Goal: Task Accomplishment & Management: Manage account settings

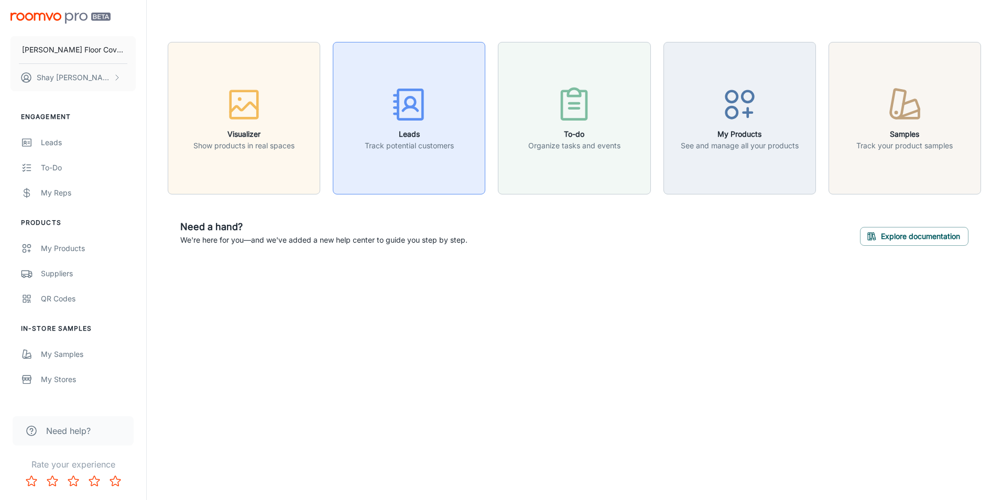
click at [370, 133] on h6 "Leads" at bounding box center [409, 134] width 89 height 12
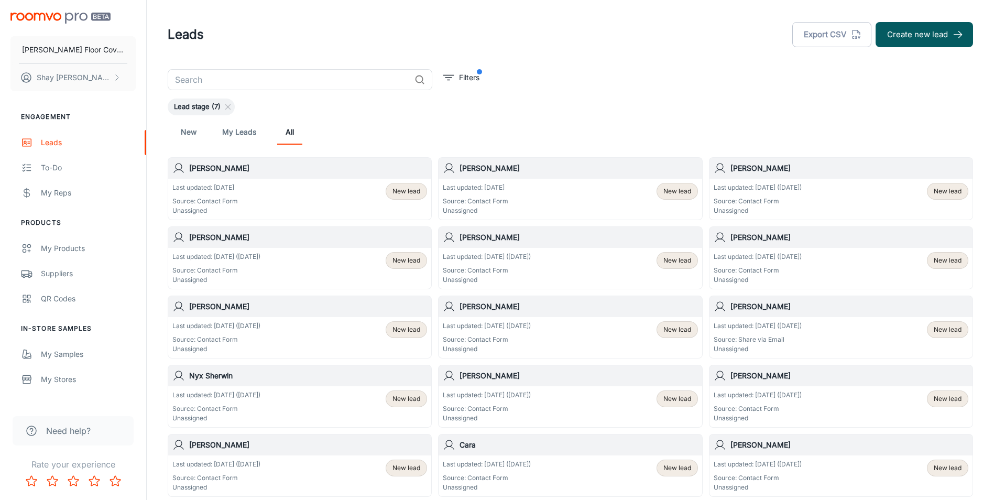
click at [242, 174] on div "[PERSON_NAME]" at bounding box center [299, 168] width 263 height 21
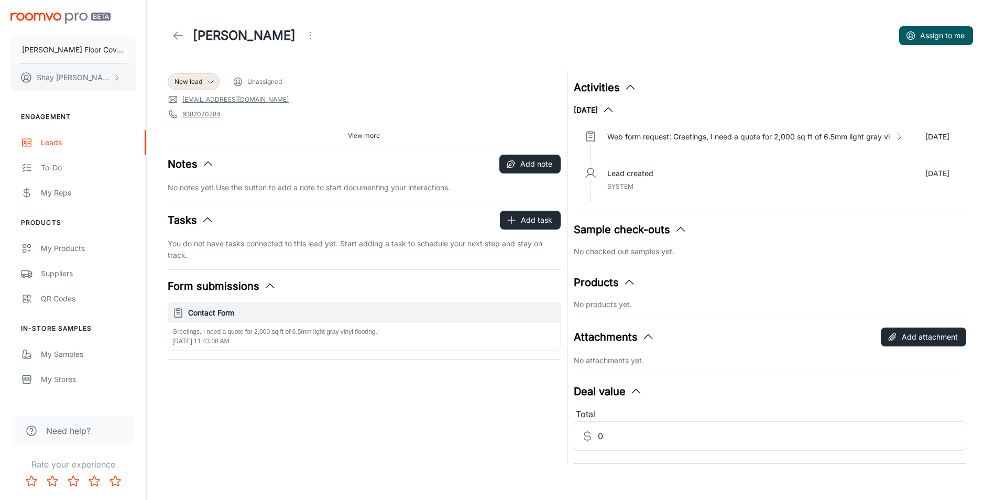
click at [92, 72] on button "[PERSON_NAME]" at bounding box center [72, 77] width 125 height 27
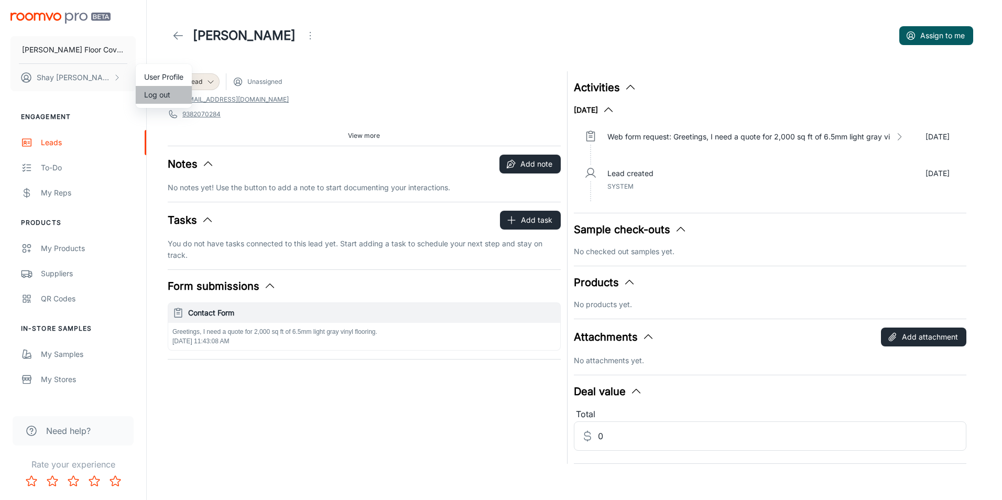
click at [143, 90] on li "Log out" at bounding box center [164, 95] width 56 height 18
